Goal: Task Accomplishment & Management: Complete application form

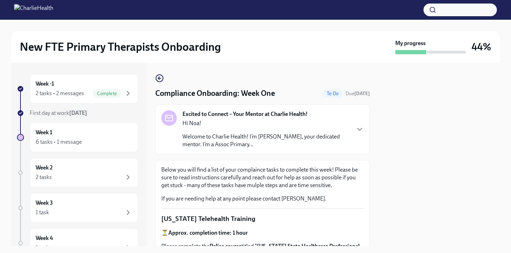
scroll to position [430, 0]
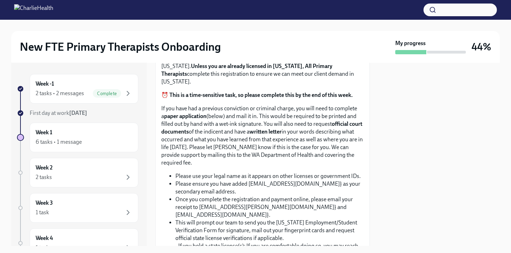
click at [0, 0] on input "Upload CPR/First Aid Training Certificate" at bounding box center [0, 0] width 0 height 0
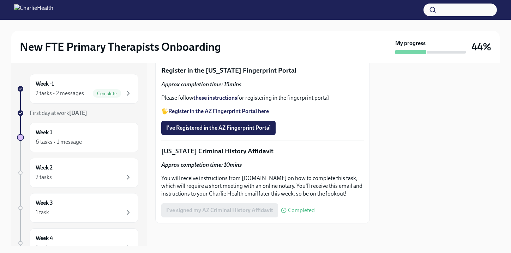
scroll to position [1030, 0]
click at [264, 131] on span "I've Registered in the AZ Fingerprint Portal" at bounding box center [218, 128] width 104 height 7
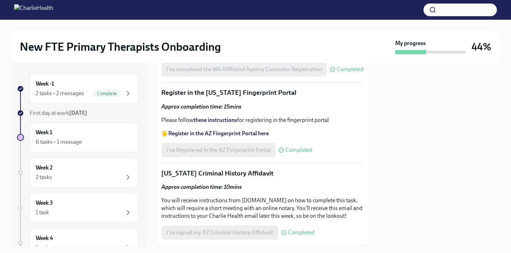
scroll to position [991, 0]
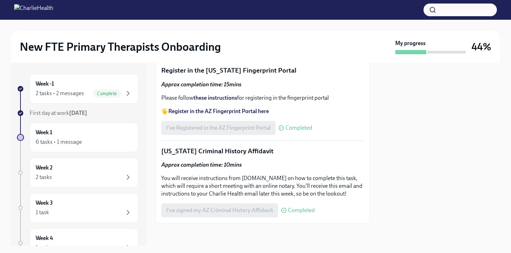
click at [256, 135] on div "I've Registered in the AZ Fingerprint Portal Completed" at bounding box center [236, 128] width 151 height 14
click at [245, 115] on strong "Register in the AZ Fingerprint Portal here" at bounding box center [218, 111] width 101 height 7
click at [215, 101] on strong "these instructions" at bounding box center [215, 98] width 44 height 7
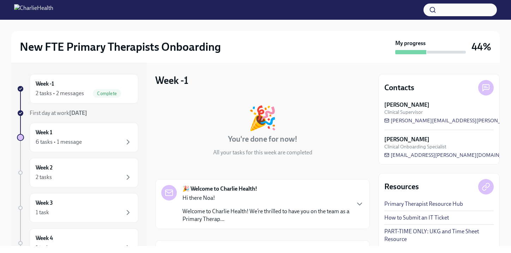
scroll to position [133, 0]
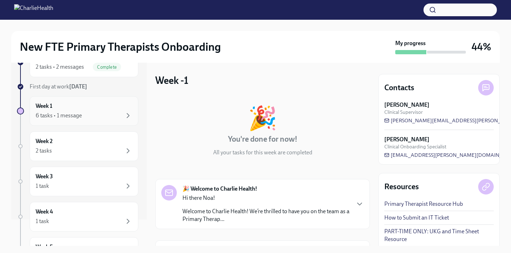
click at [111, 119] on div "6 tasks • 1 message" at bounding box center [84, 115] width 97 height 8
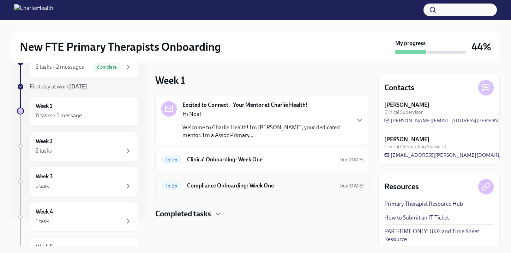
click at [242, 189] on h6 "Compliance Onboarding: Week One" at bounding box center [260, 186] width 147 height 8
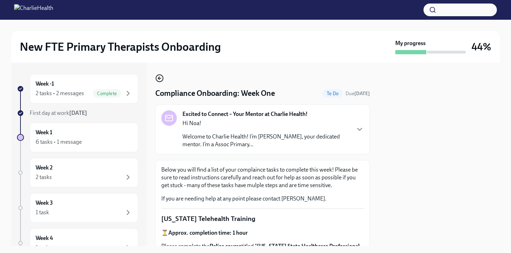
click at [155, 77] on icon "button" at bounding box center [159, 78] width 8 height 8
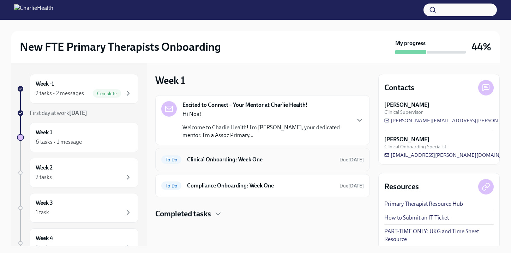
click at [246, 163] on h6 "Clinical Onboarding: Week One" at bounding box center [260, 160] width 147 height 8
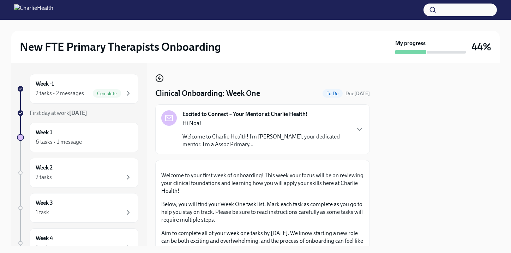
click at [158, 77] on icon "button" at bounding box center [159, 78] width 8 height 8
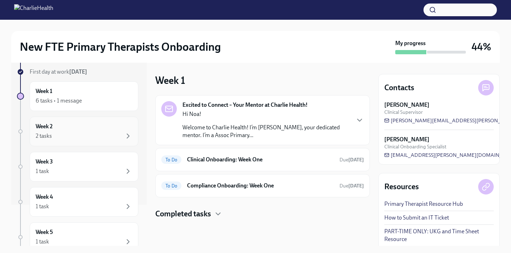
scroll to position [42, 0]
click at [90, 122] on div "Week 2 2 tasks" at bounding box center [84, 131] width 97 height 18
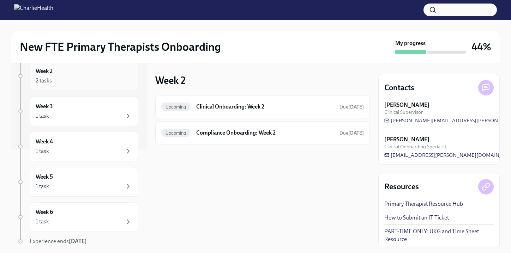
scroll to position [96, 0]
click at [195, 111] on div "Upcoming Clinical Onboarding: Week 2 Due in 5 days" at bounding box center [262, 106] width 203 height 11
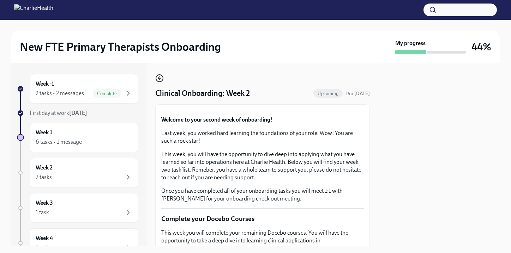
click at [162, 78] on icon "button" at bounding box center [159, 78] width 8 height 8
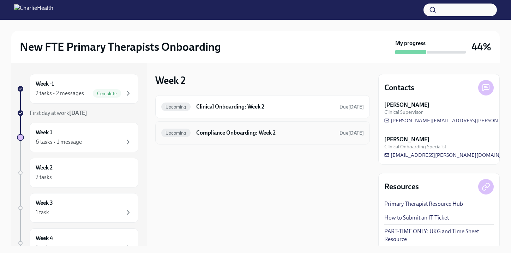
click at [214, 130] on h6 "Compliance Onboarding: Week 2" at bounding box center [265, 133] width 138 height 8
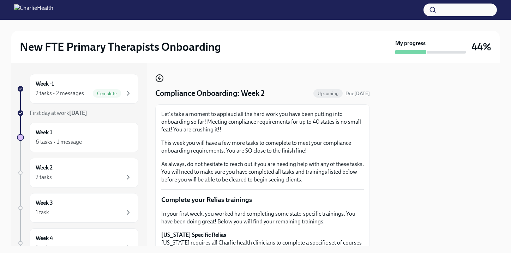
click at [163, 80] on circle "button" at bounding box center [159, 78] width 7 height 7
